Goal: Information Seeking & Learning: Learn about a topic

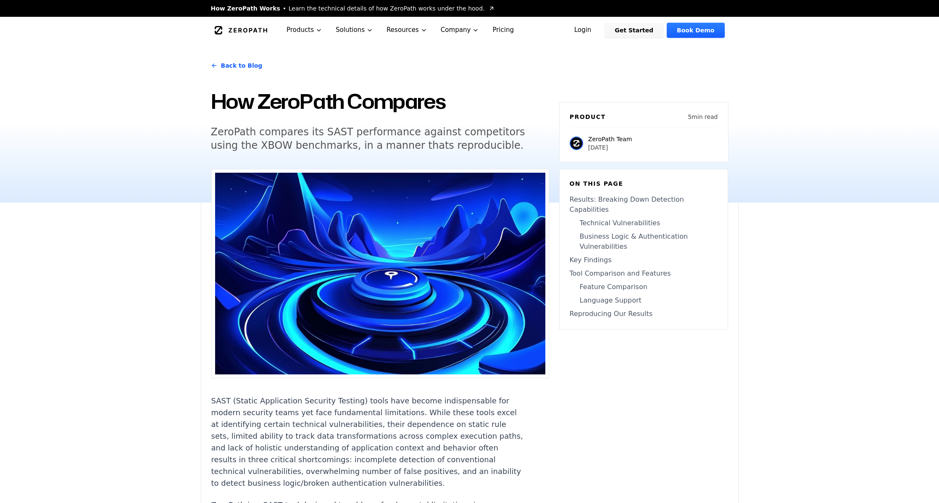
click at [254, 27] on icon "Global" at bounding box center [241, 30] width 53 height 8
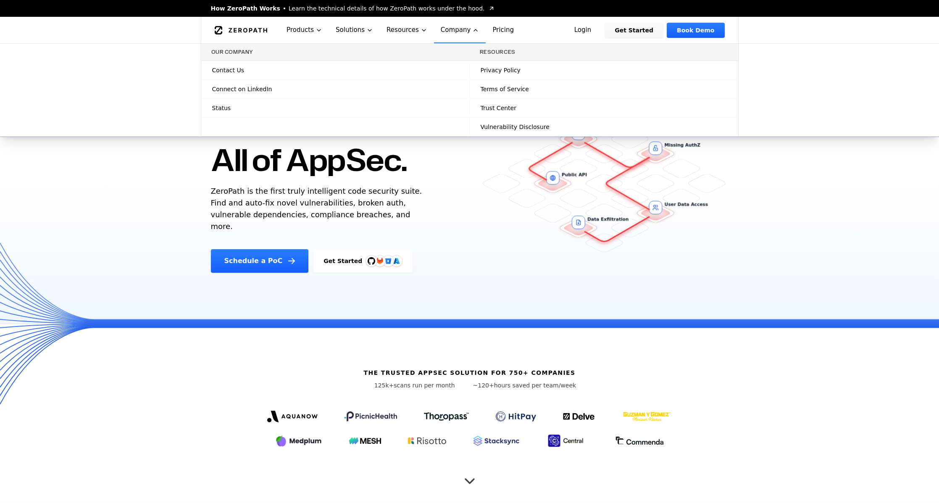
click at [238, 109] on link "Status" at bounding box center [335, 108] width 268 height 18
click at [235, 88] on span "Connect on LinkedIn" at bounding box center [242, 89] width 60 height 8
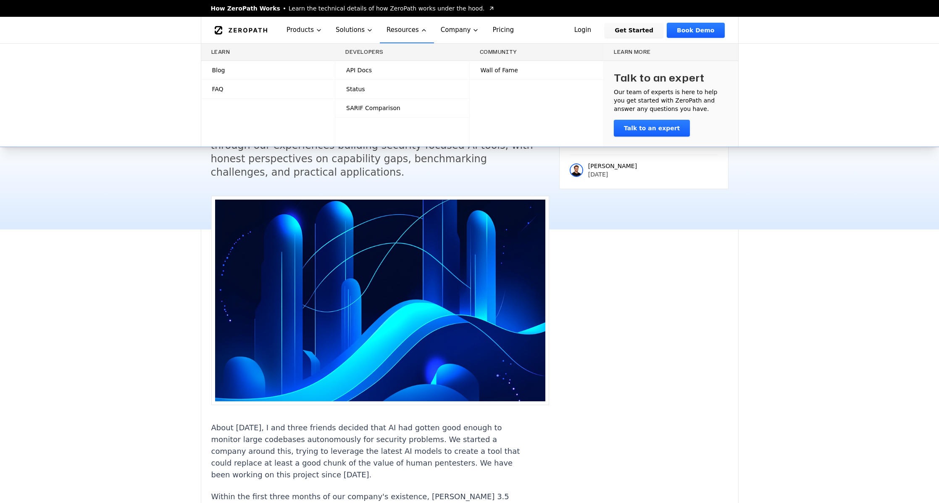
click at [213, 70] on span "Blog" at bounding box center [218, 70] width 13 height 8
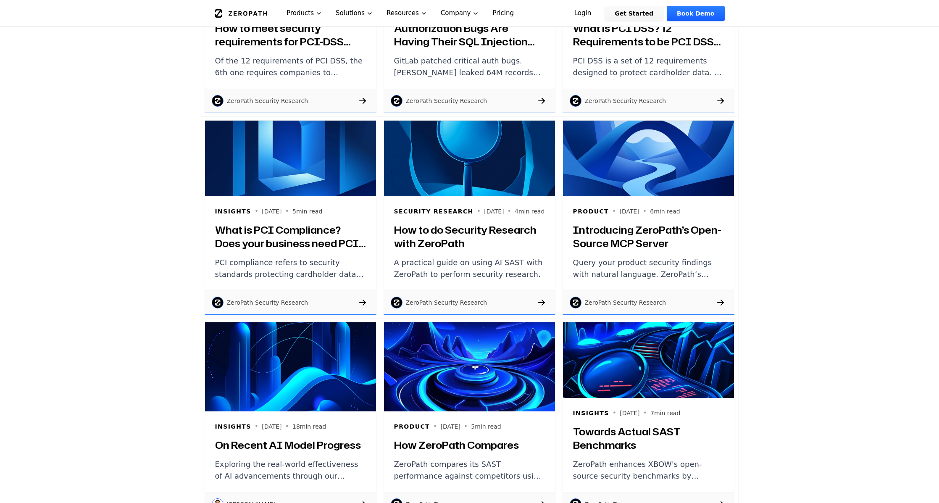
scroll to position [535, 0]
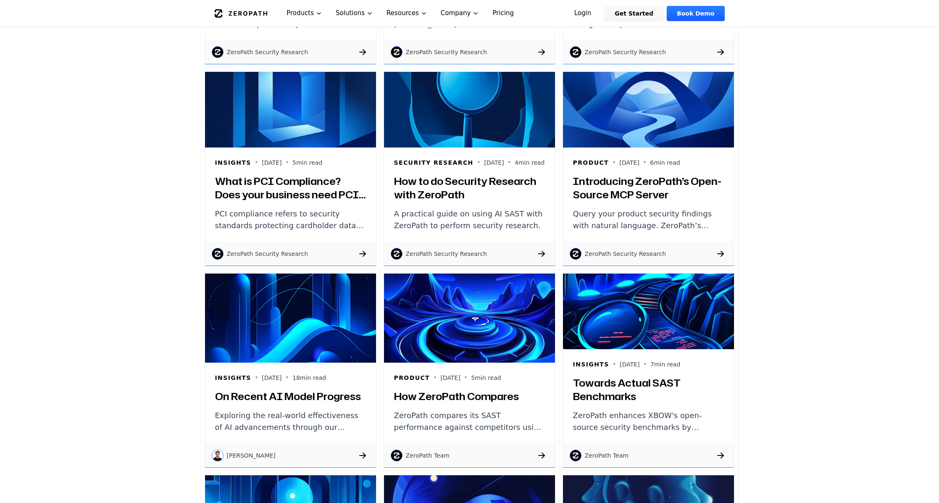
click at [442, 169] on div "Security Research • 2025-04-04 • 4 min read How to do Security Research with Ze…" at bounding box center [469, 194] width 171 height 94
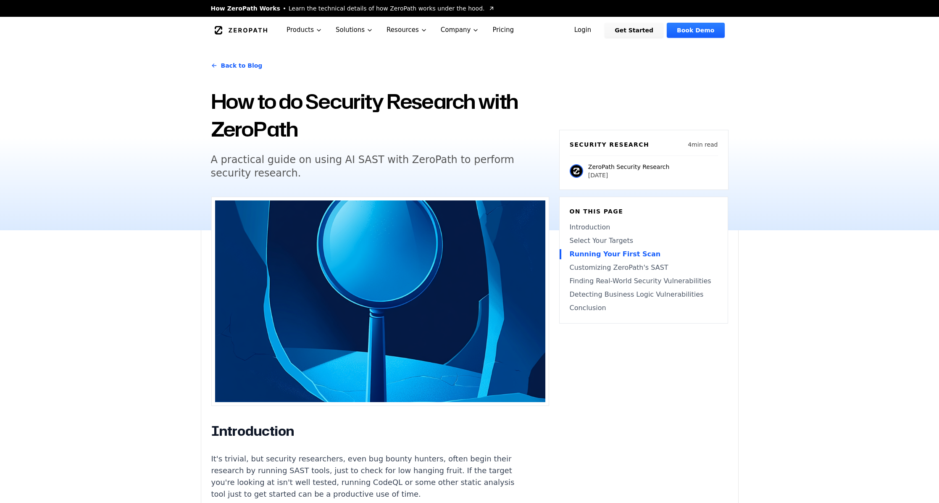
click at [637, 166] on p "ZeroPath Security Research" at bounding box center [629, 167] width 82 height 8
click at [575, 168] on img at bounding box center [576, 170] width 13 height 13
click at [577, 171] on img at bounding box center [576, 170] width 13 height 13
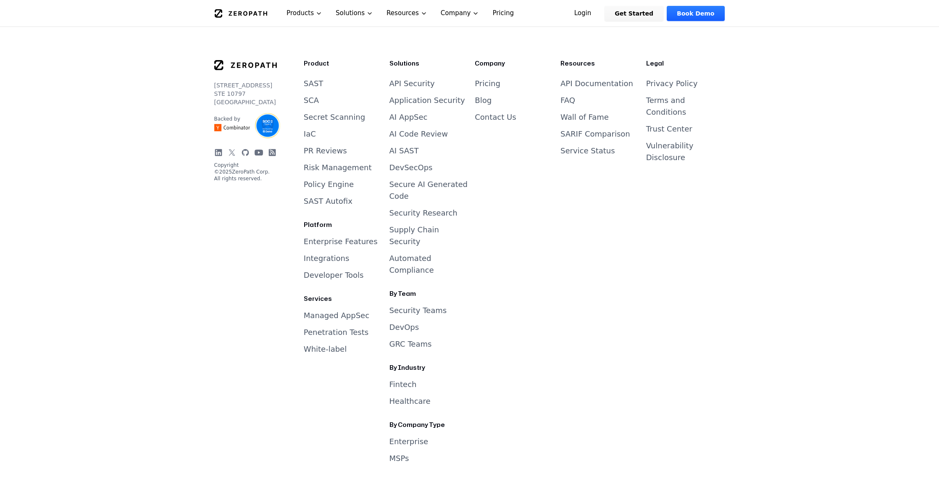
scroll to position [3325, 0]
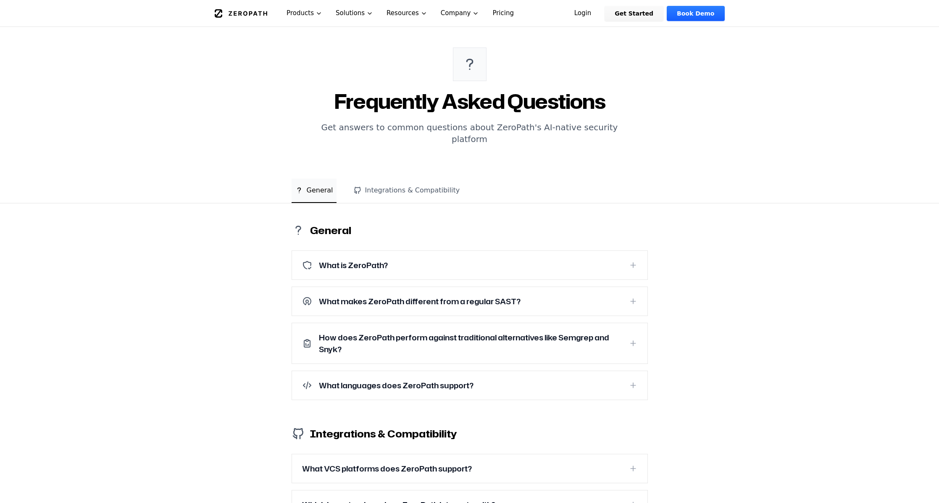
scroll to position [64, 0]
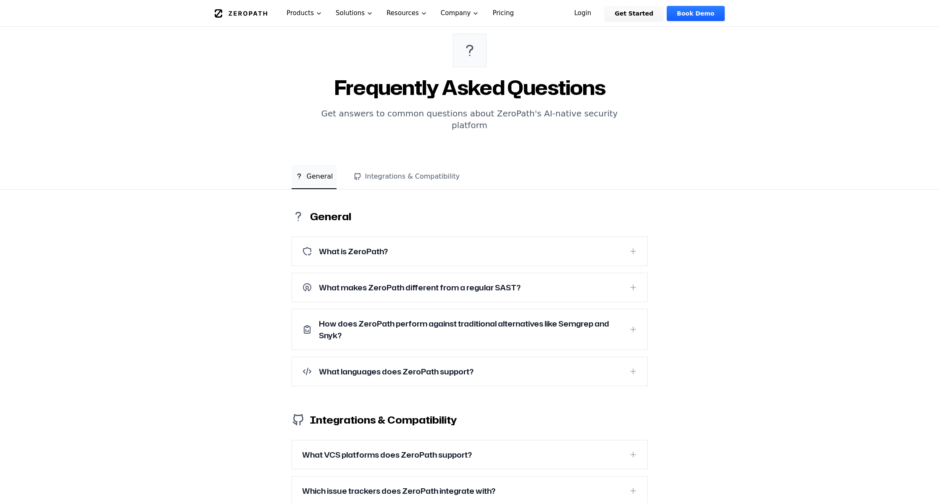
click at [496, 282] on h3 "What makes ZeroPath different from a regular SAST?" at bounding box center [420, 288] width 202 height 12
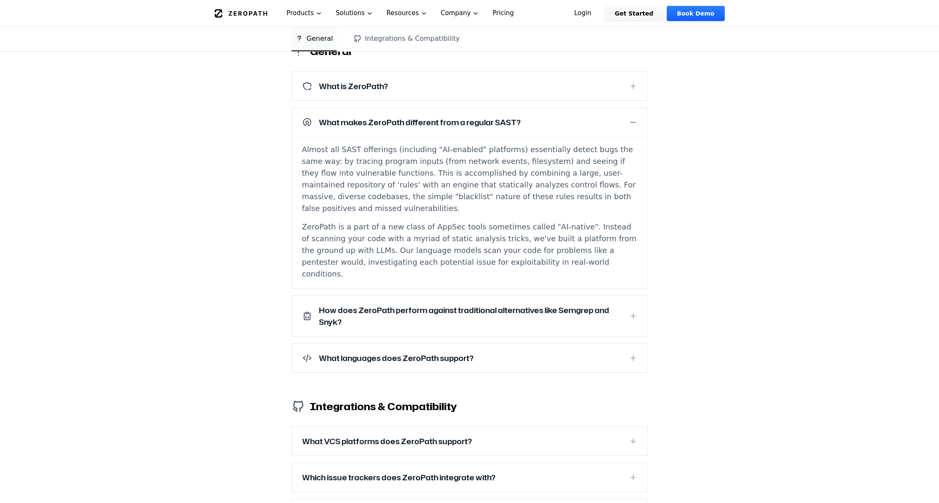
scroll to position [235, 0]
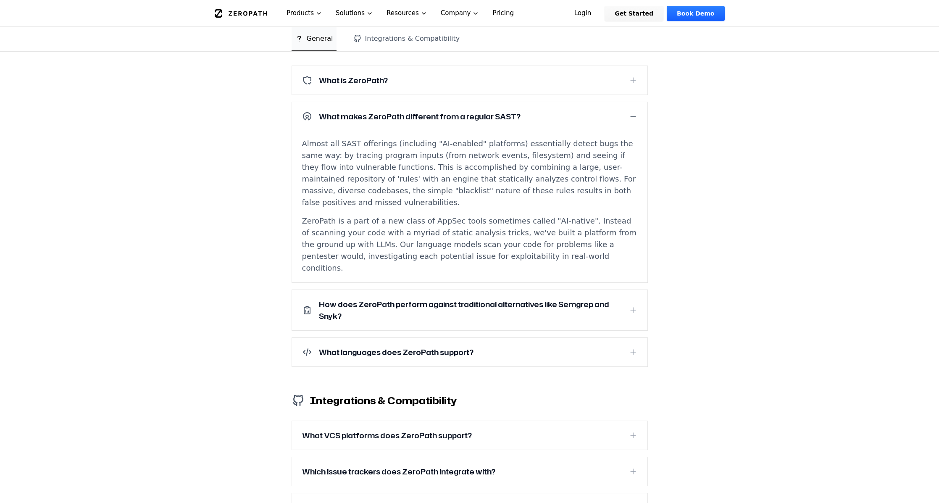
click at [463, 290] on button "How does ZeroPath perform against traditional alternatives like Semgrep and Sny…" at bounding box center [469, 310] width 355 height 40
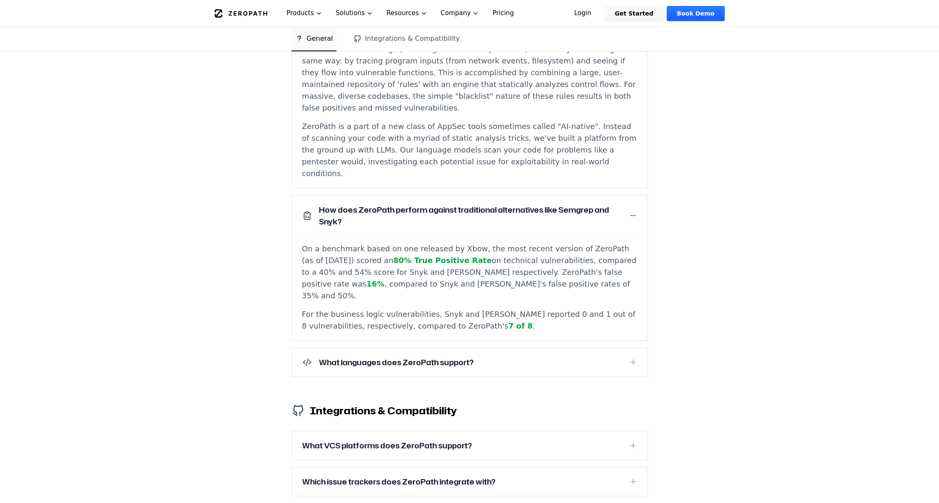
scroll to position [0, 0]
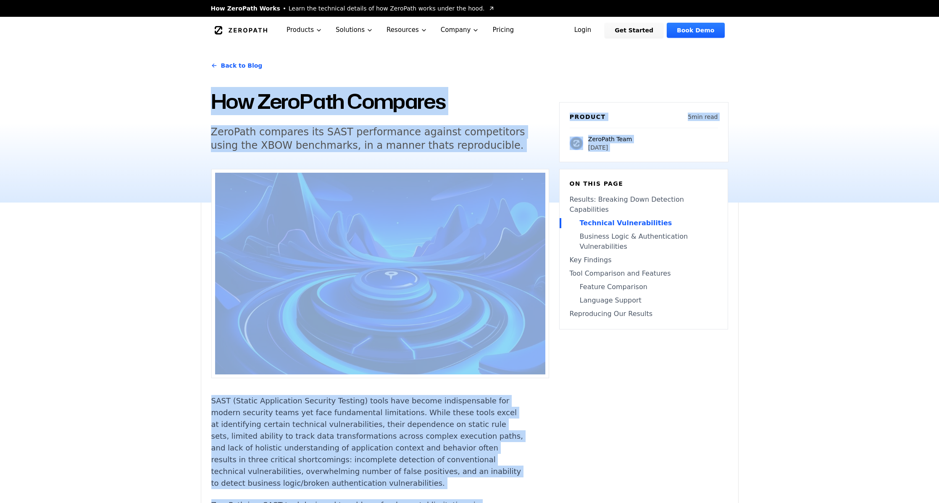
drag, startPoint x: 315, startPoint y: 366, endPoint x: 211, endPoint y: 75, distance: 309.0
copy main "How ZeroPath Compares ZeroPath compares its SAST performance against competitor…"
